Goal: Task Accomplishment & Management: Use online tool/utility

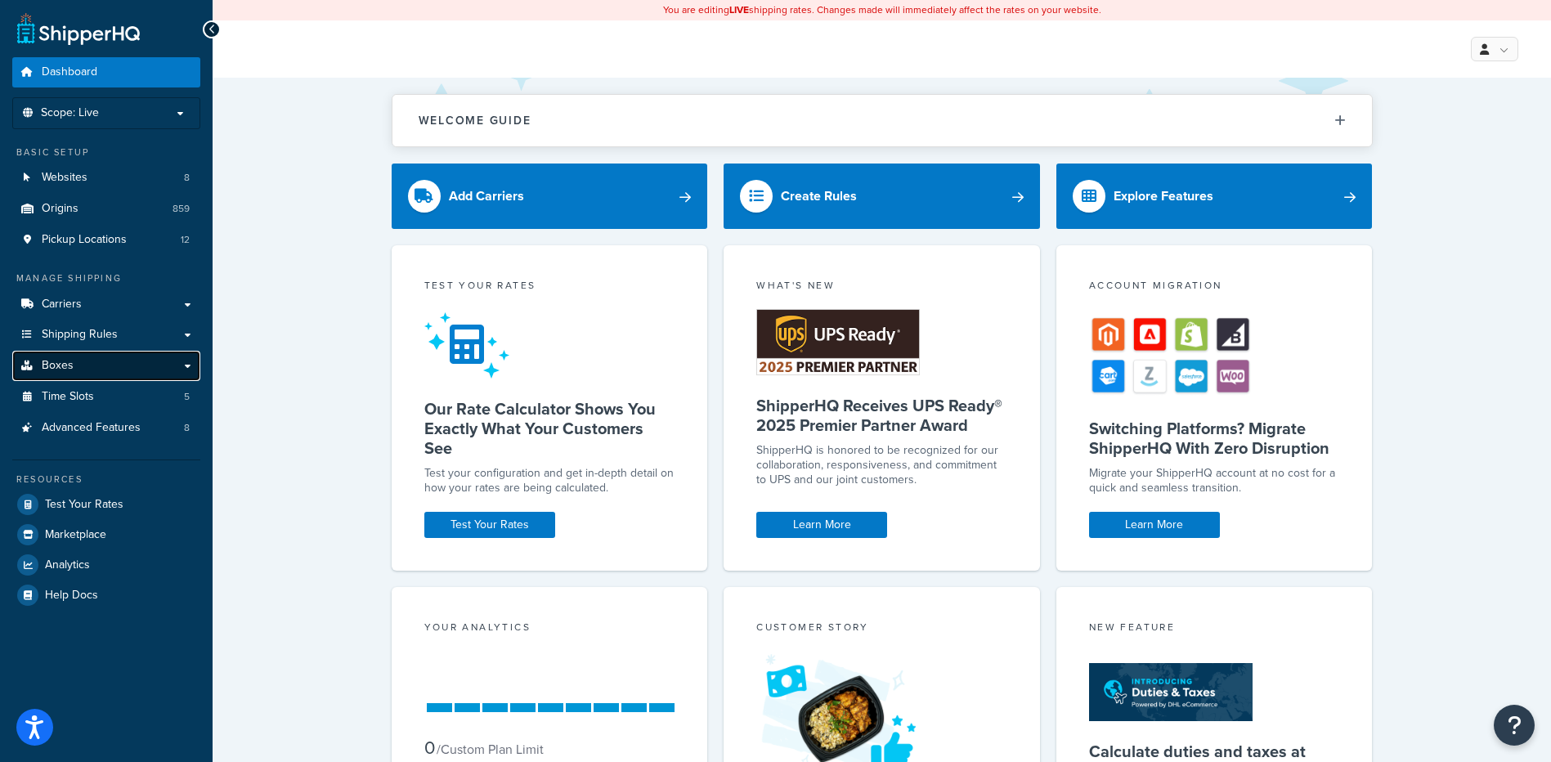
click at [96, 368] on link "Boxes" at bounding box center [106, 366] width 188 height 30
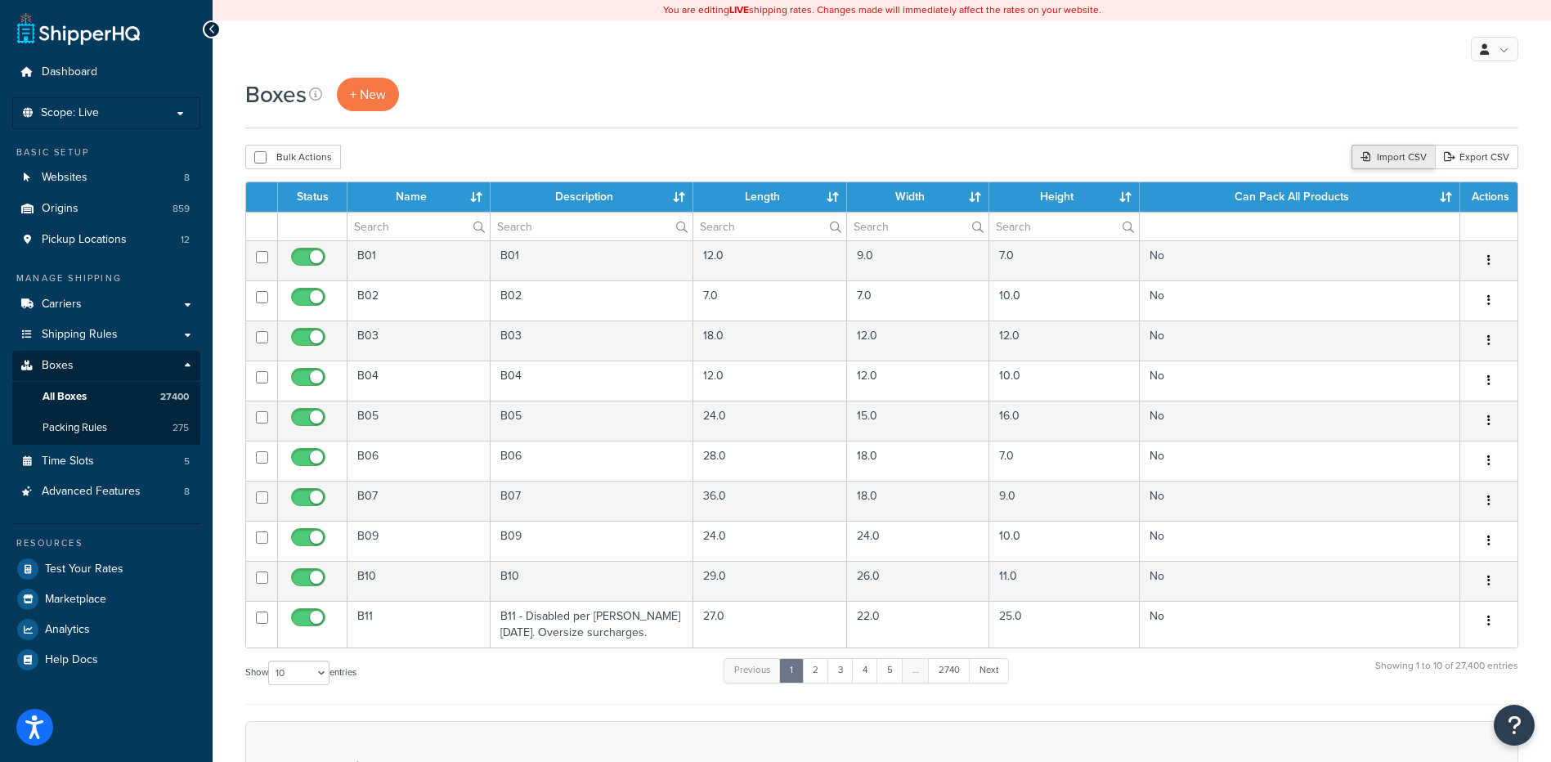
click at [1376, 164] on div "Import CSV" at bounding box center [1393, 157] width 83 height 25
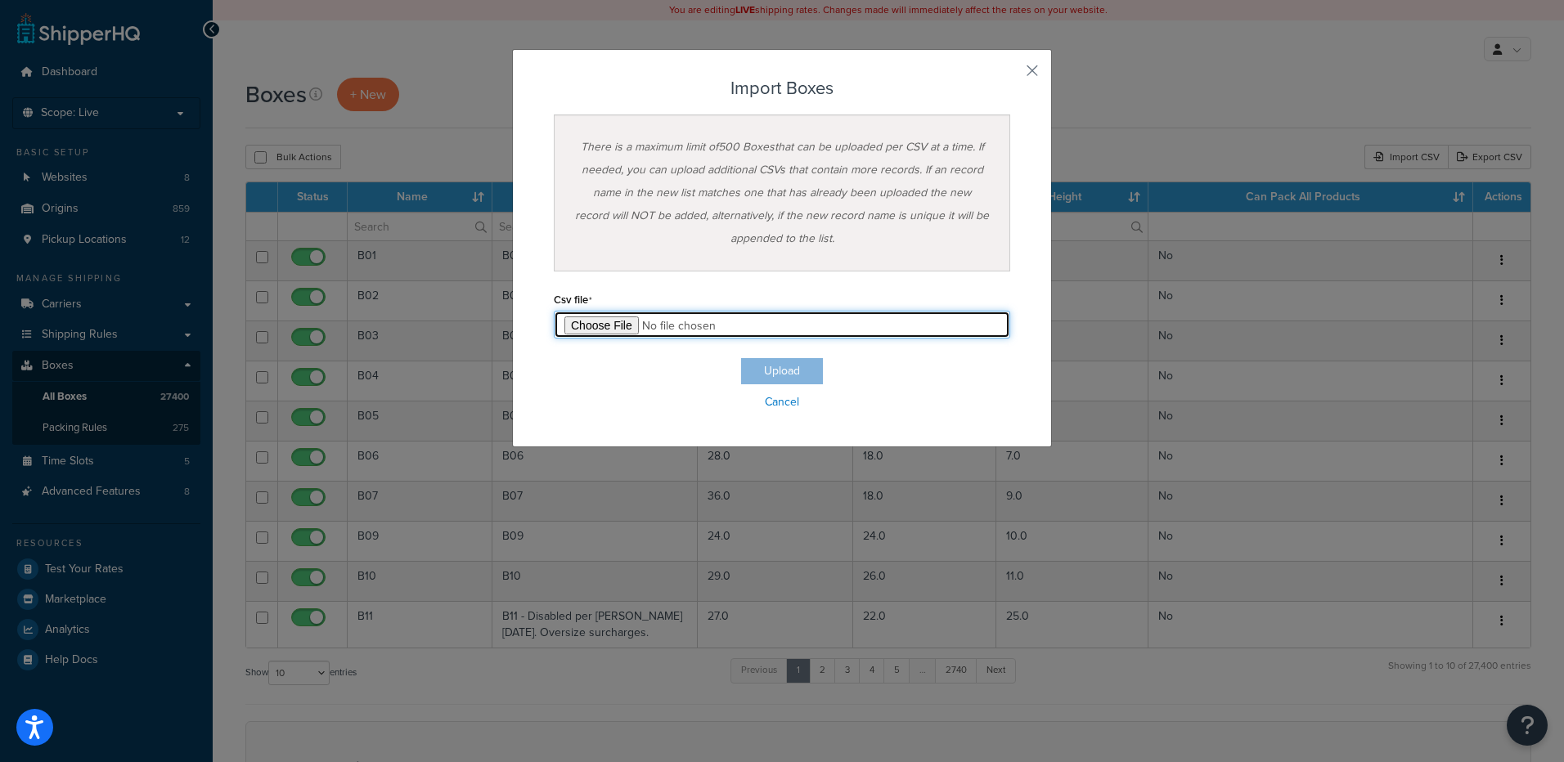
click at [588, 327] on input "file" at bounding box center [782, 325] width 456 height 28
type input "C:\fakepath\09_09_2025_box_dims.csv"
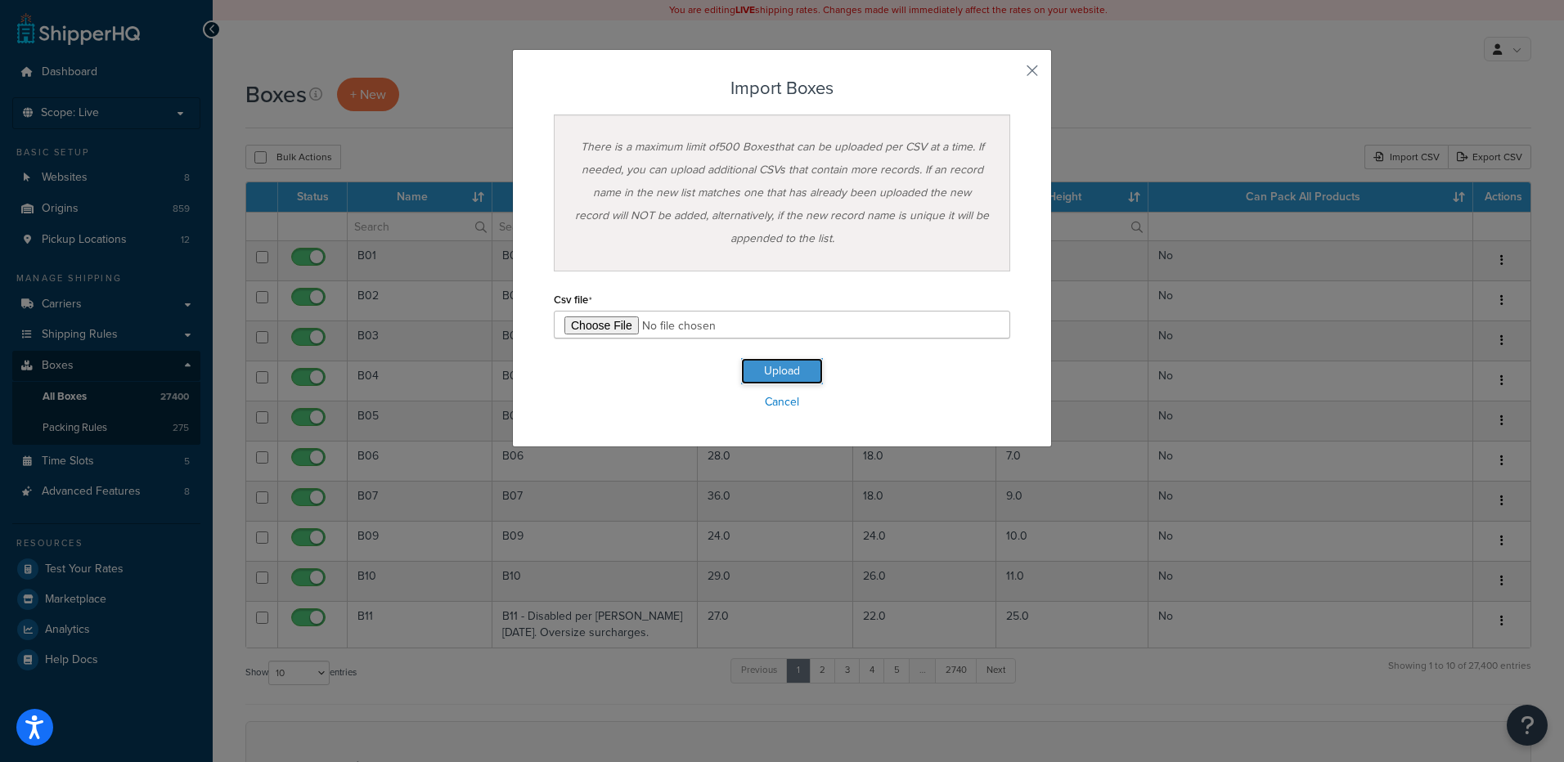
click at [754, 374] on button "Upload" at bounding box center [782, 371] width 82 height 26
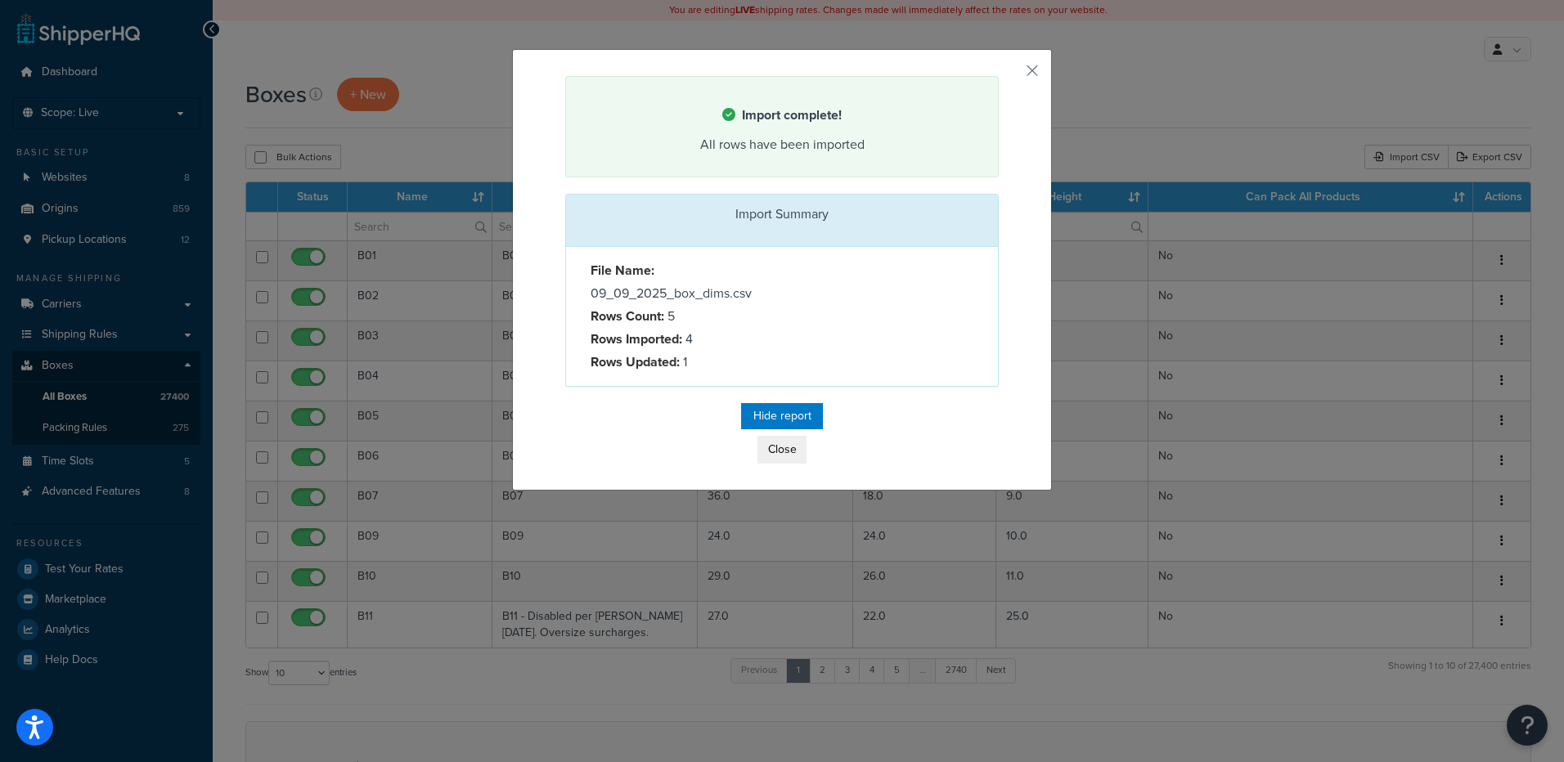
click at [842, 402] on div "Import complete! All rows have been imported Import Summary File Name: 09_09_20…" at bounding box center [782, 270] width 540 height 442
click at [782, 451] on button "Close" at bounding box center [781, 450] width 49 height 28
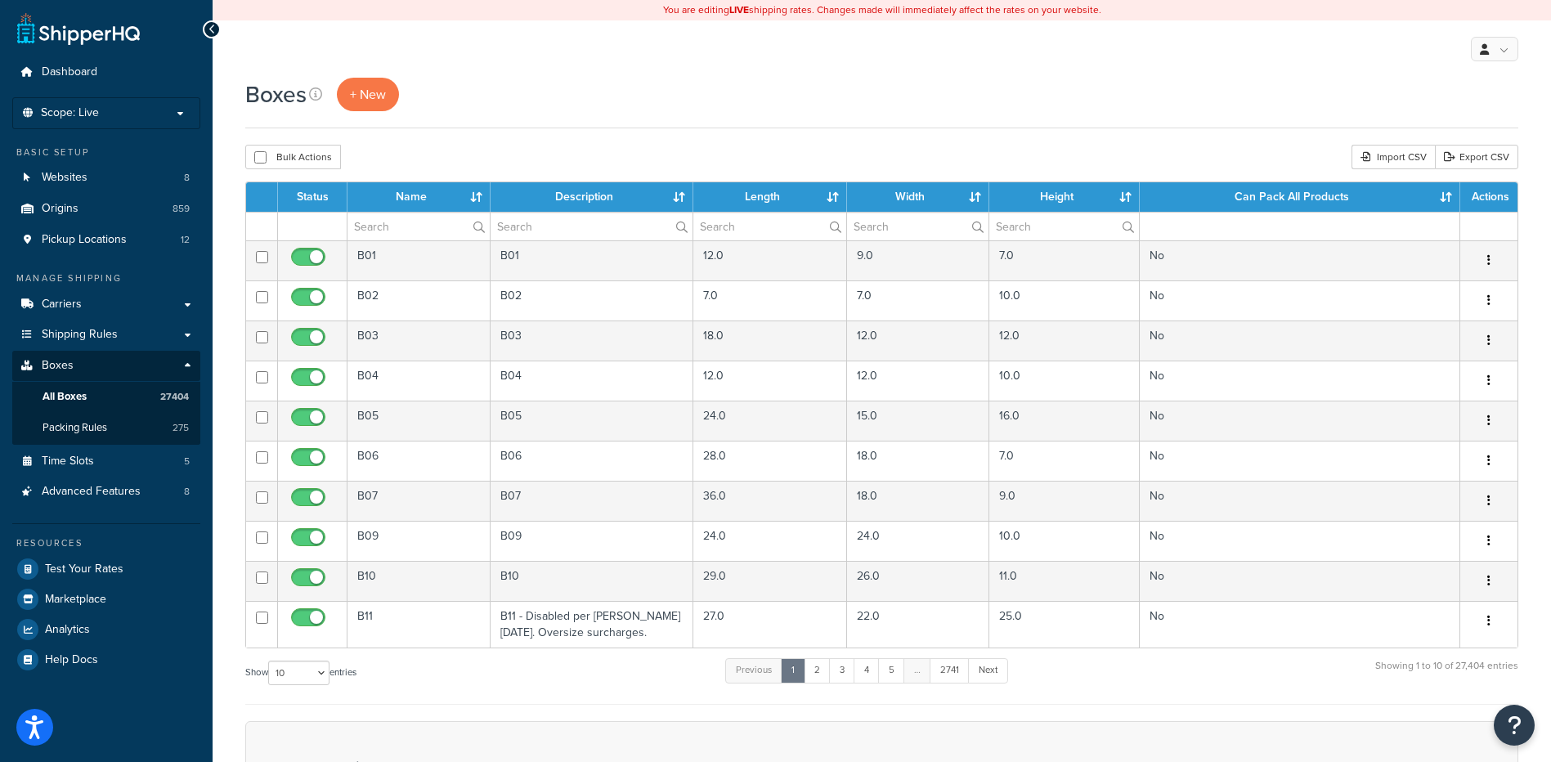
click at [863, 114] on div "Boxes + New" at bounding box center [881, 103] width 1273 height 51
